Goal: Information Seeking & Learning: Compare options

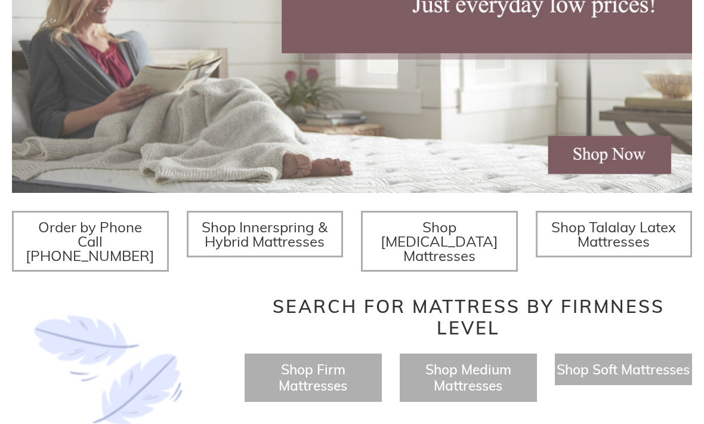
scroll to position [285, 0]
click at [281, 237] on span "Shop Innerspring & Hybrid Mattresses" at bounding box center [265, 234] width 126 height 32
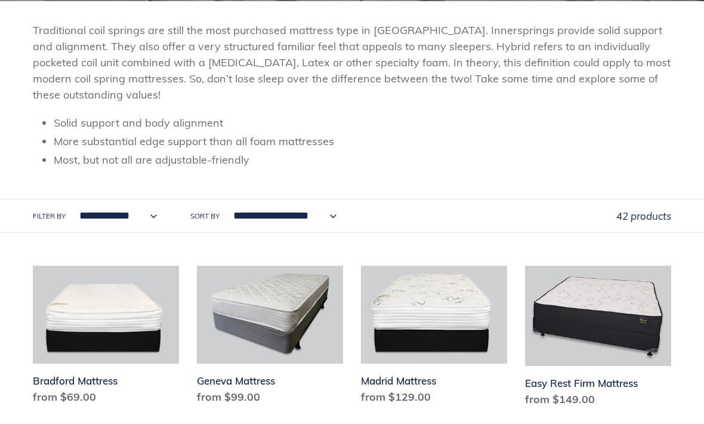
scroll to position [232, 0]
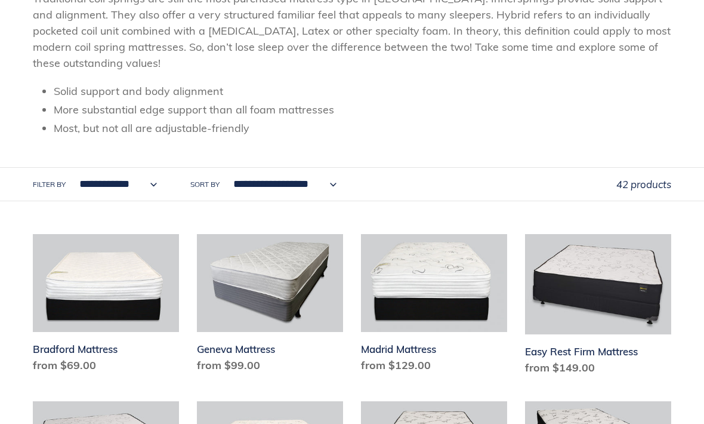
click at [150, 189] on select "**********" at bounding box center [115, 184] width 93 height 33
select select "**********"
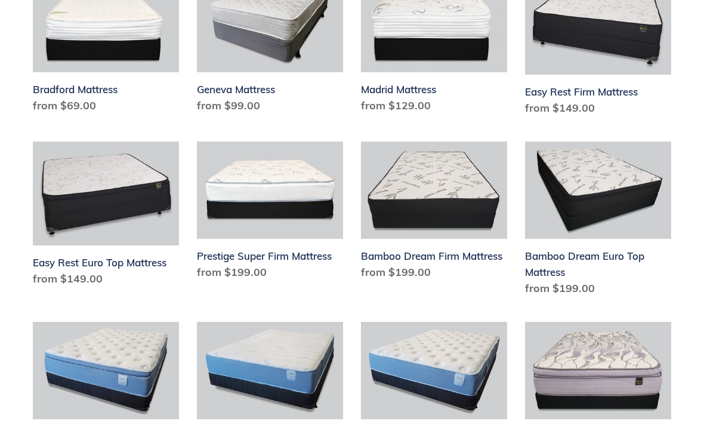
scroll to position [493, 0]
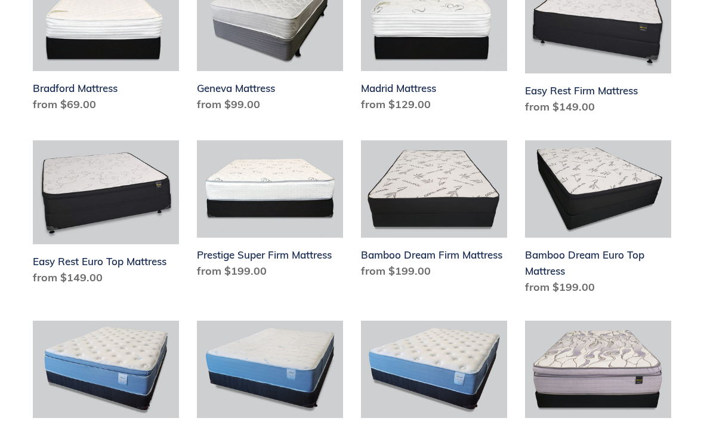
click at [592, 261] on link "Bamboo Dream Euro Top Mattress" at bounding box center [598, 219] width 146 height 159
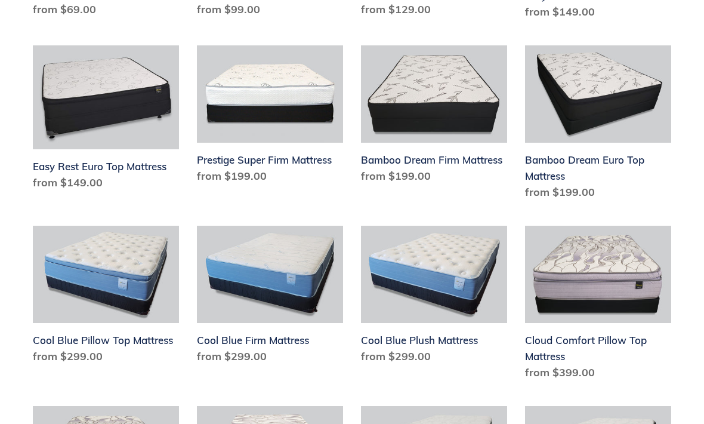
scroll to position [589, 0]
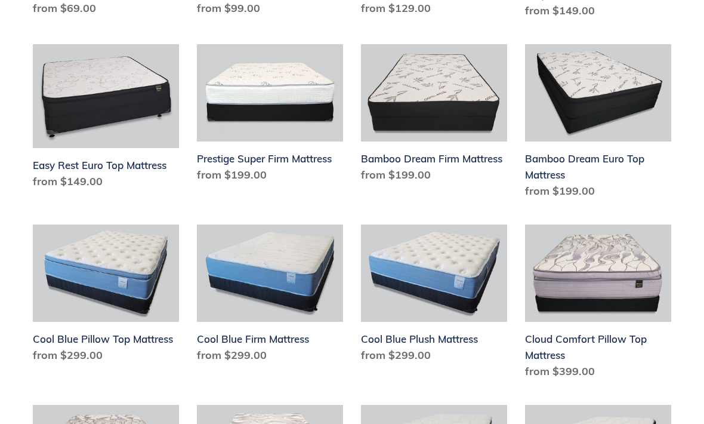
click at [129, 280] on link "Cool Blue Pillow Top Mattress" at bounding box center [106, 295] width 146 height 143
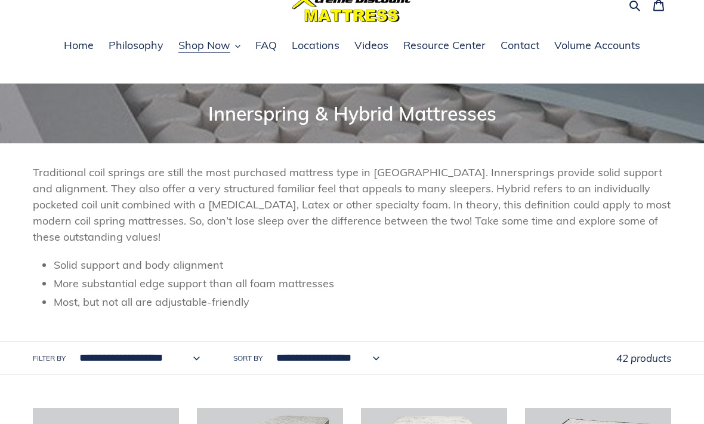
scroll to position [0, 0]
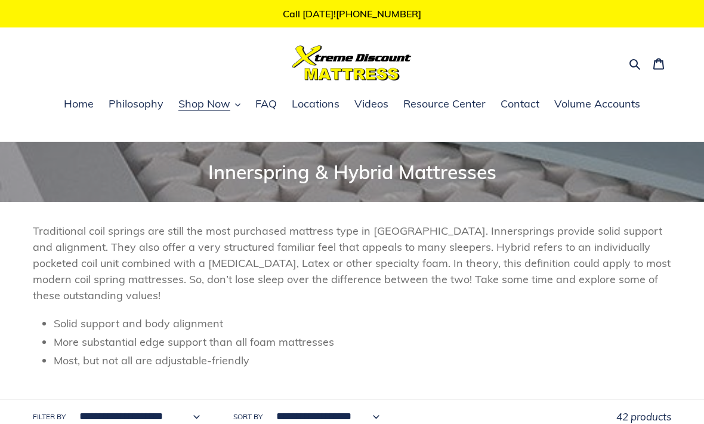
click at [235, 110] on button "Shop Now" at bounding box center [209, 104] width 74 height 18
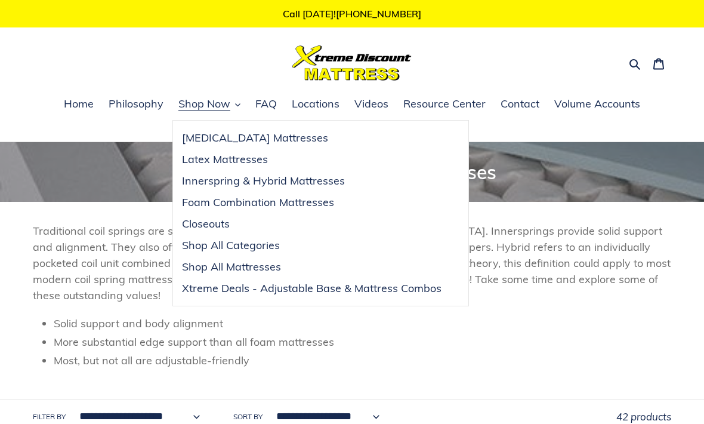
click at [217, 226] on span "Closeouts" at bounding box center [206, 224] width 48 height 14
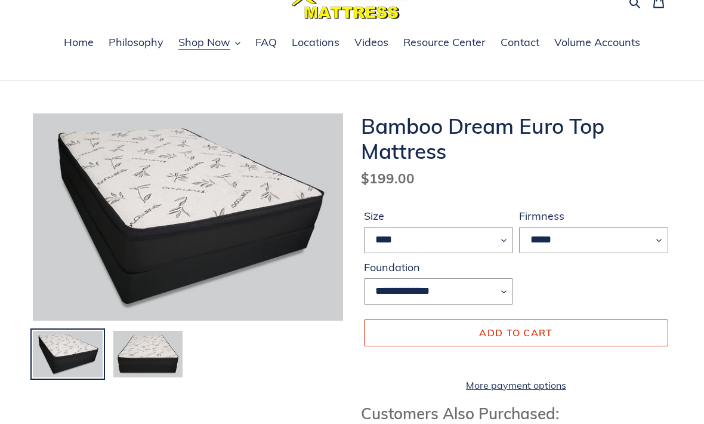
scroll to position [61, 0]
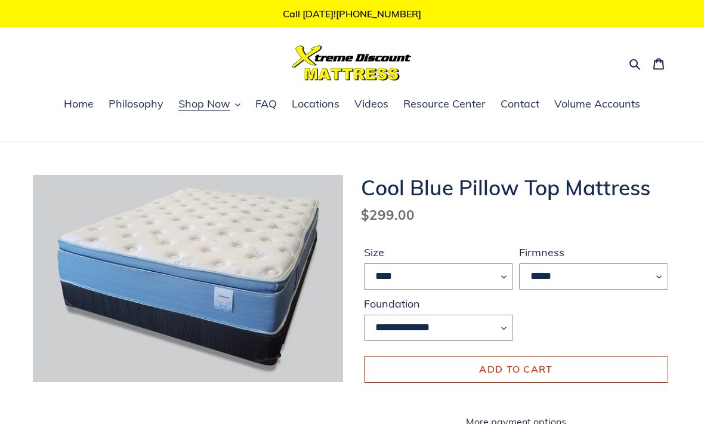
scroll to position [17, 0]
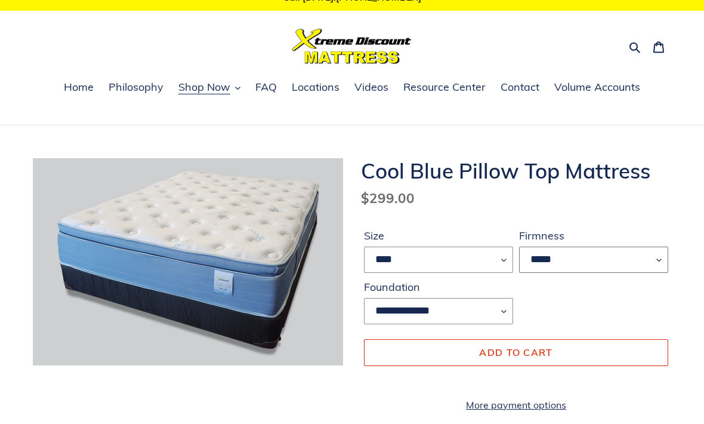
click at [661, 261] on select "*****" at bounding box center [593, 260] width 149 height 26
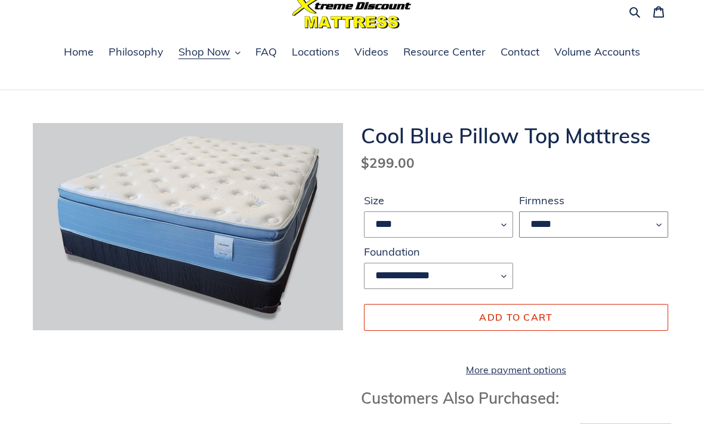
scroll to position [53, 0]
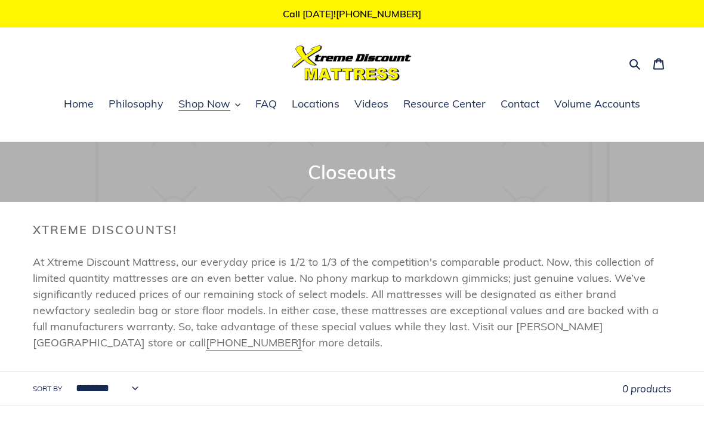
click at [227, 108] on span "Shop Now" at bounding box center [204, 104] width 52 height 14
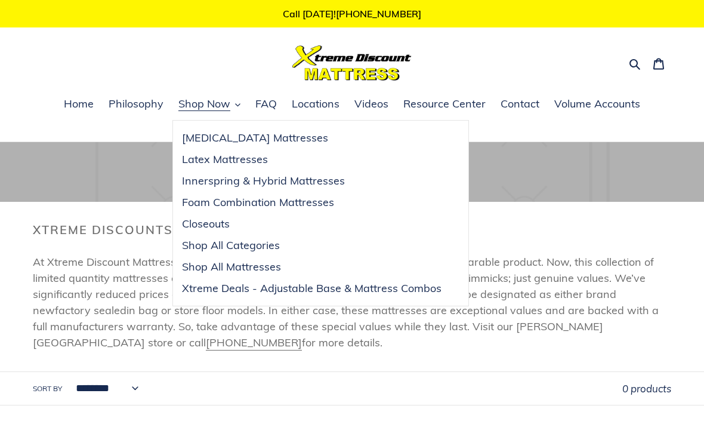
click at [347, 290] on span "Xtreme Deals - Adjustable Base & Mattress Combos" at bounding box center [312, 288] width 260 height 14
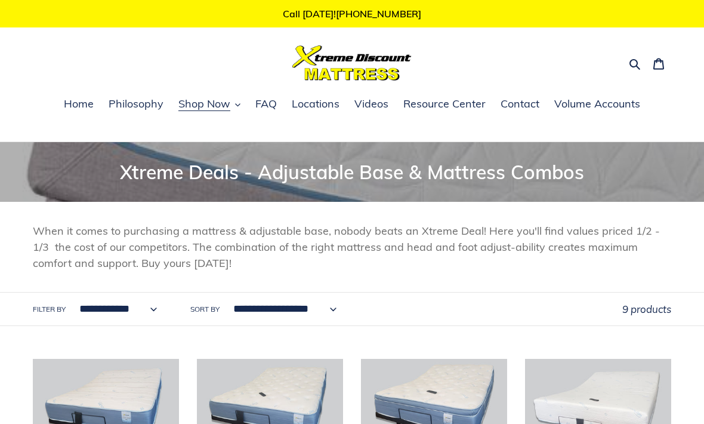
click at [233, 110] on button "Shop Now" at bounding box center [209, 104] width 74 height 18
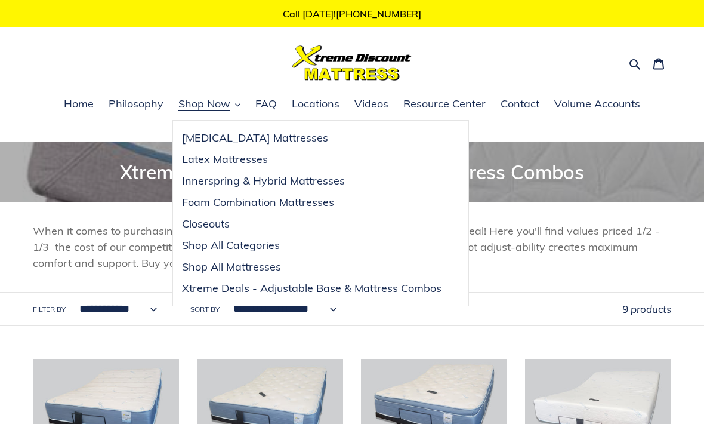
click at [321, 181] on span "Innerspring & Hybrid Mattresses" at bounding box center [263, 181] width 163 height 14
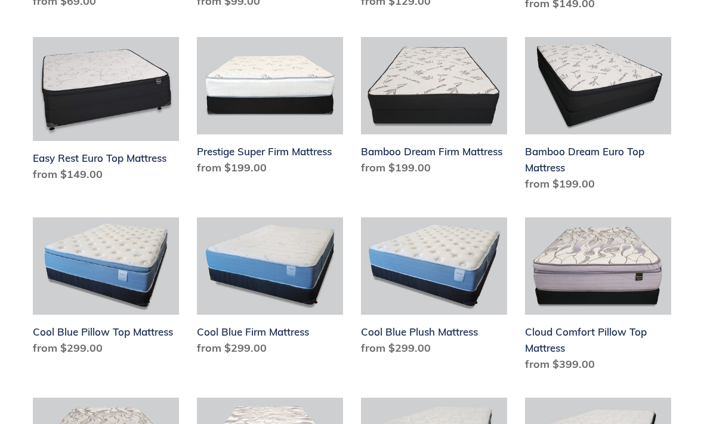
scroll to position [573, 0]
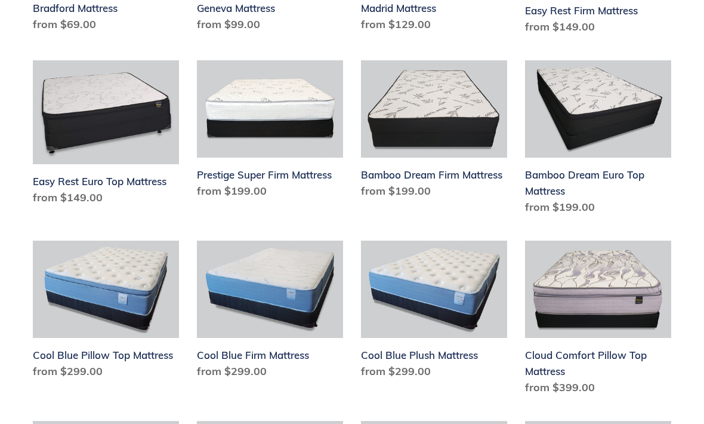
click at [581, 180] on link "Bamboo Dream Euro Top Mattress" at bounding box center [598, 139] width 146 height 159
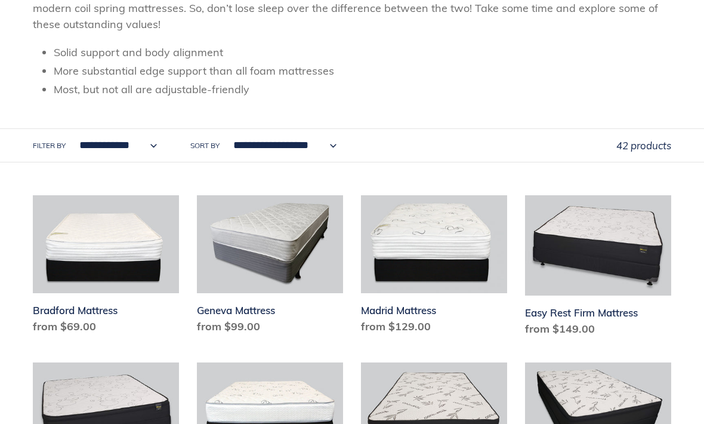
scroll to position [271, 0]
